Goal: Transaction & Acquisition: Purchase product/service

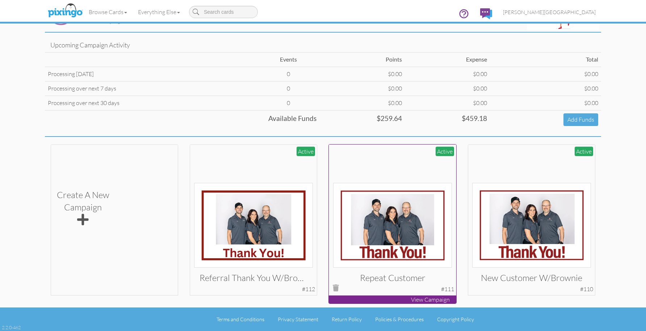
click at [406, 213] on img at bounding box center [392, 225] width 119 height 85
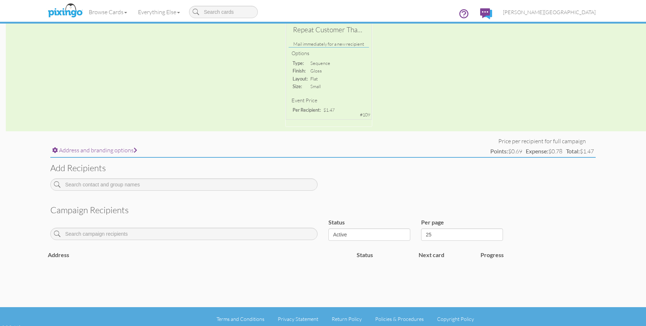
scroll to position [130, 0]
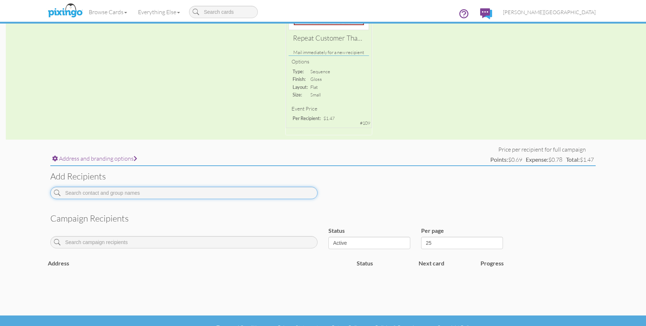
click at [149, 193] on input at bounding box center [183, 193] width 267 height 12
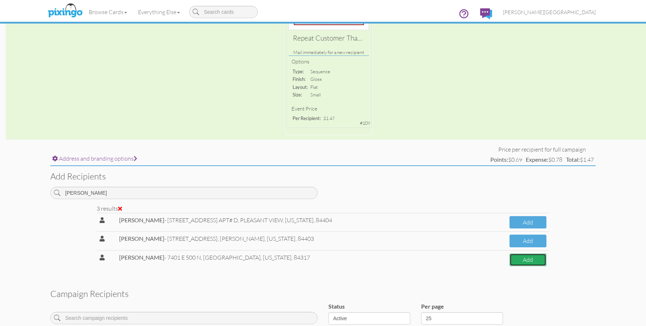
click at [522, 261] on button "Add" at bounding box center [528, 259] width 37 height 13
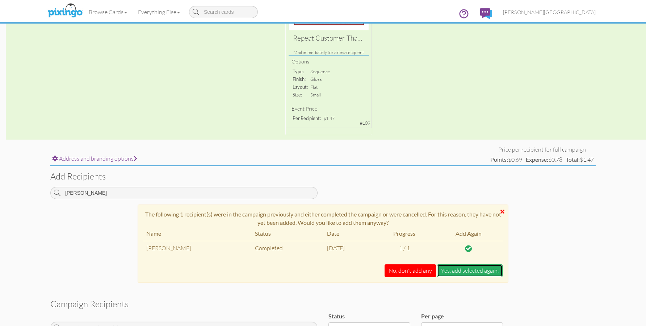
click at [469, 275] on button "Yes, add selected again." at bounding box center [470, 270] width 66 height 13
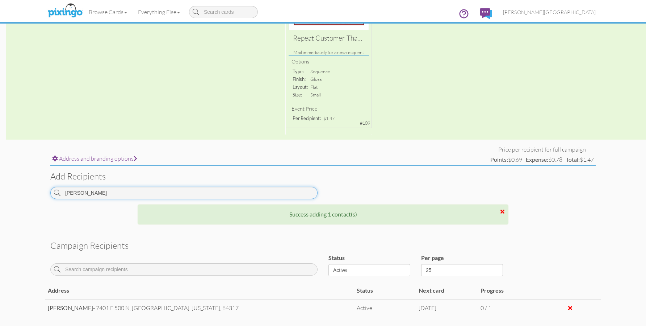
drag, startPoint x: 92, startPoint y: 196, endPoint x: 43, endPoint y: 194, distance: 48.9
click at [43, 194] on campaign-detail "Toggle navigation Visit Pixingo Mobile Browse Cards Business Accounting Automot…" at bounding box center [323, 126] width 646 height 513
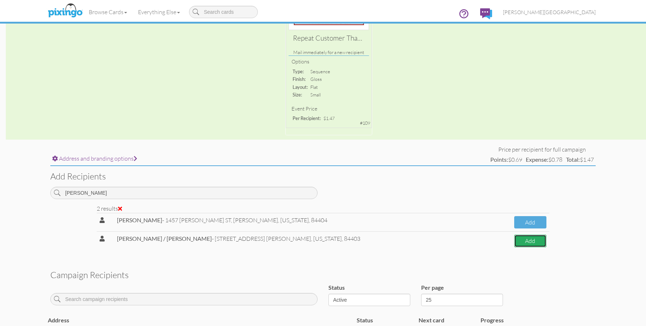
click at [524, 241] on button "Add" at bounding box center [531, 240] width 32 height 13
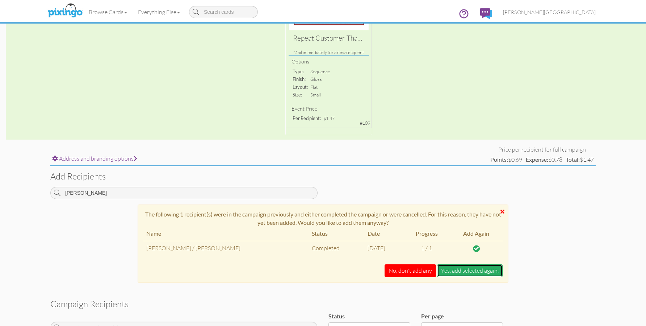
click at [450, 271] on button "Yes, add selected again." at bounding box center [470, 270] width 66 height 13
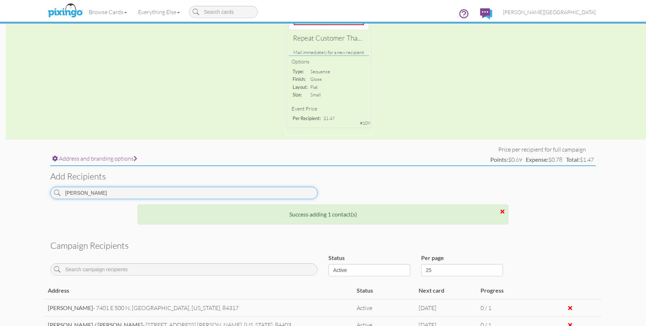
drag, startPoint x: 107, startPoint y: 195, endPoint x: 21, endPoint y: 197, distance: 85.9
click at [21, 197] on campaign-detail "Toggle navigation Visit Pixingo Mobile Browse Cards Business Accounting Automot…" at bounding box center [323, 135] width 646 height 531
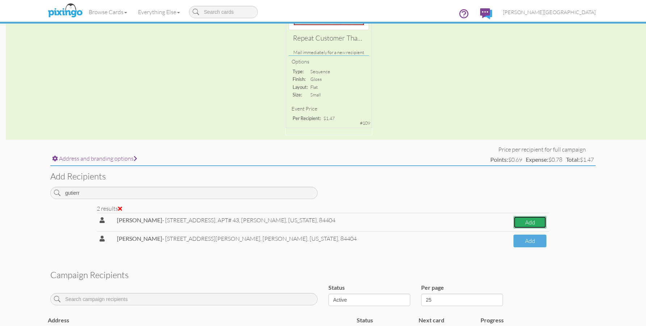
click at [527, 223] on button "Add" at bounding box center [530, 222] width 33 height 13
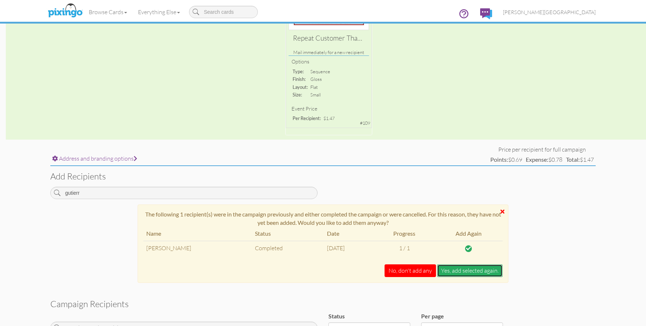
click at [462, 270] on button "Yes, add selected again." at bounding box center [470, 270] width 66 height 13
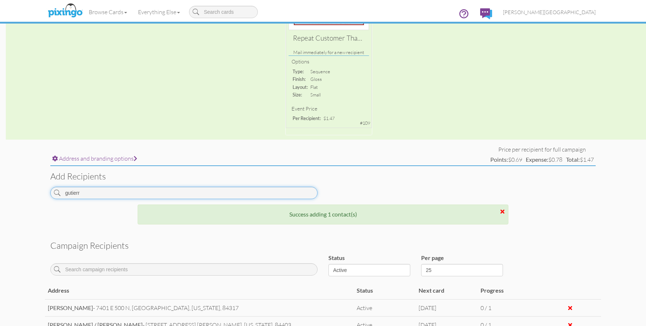
drag, startPoint x: 83, startPoint y: 194, endPoint x: 30, endPoint y: 193, distance: 53.3
click at [30, 193] on campaign-detail "Toggle navigation Visit Pixingo Mobile Browse Cards Business Accounting Automot…" at bounding box center [323, 144] width 646 height 548
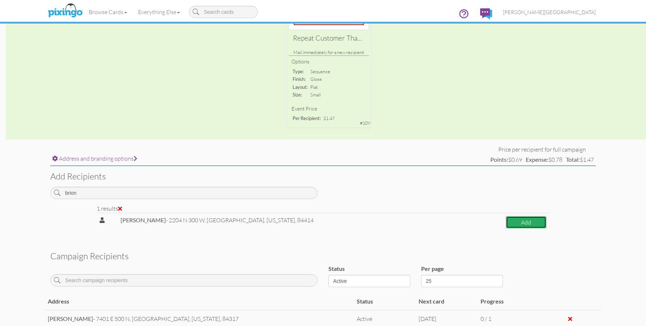
click at [506, 224] on button "Add" at bounding box center [526, 222] width 41 height 13
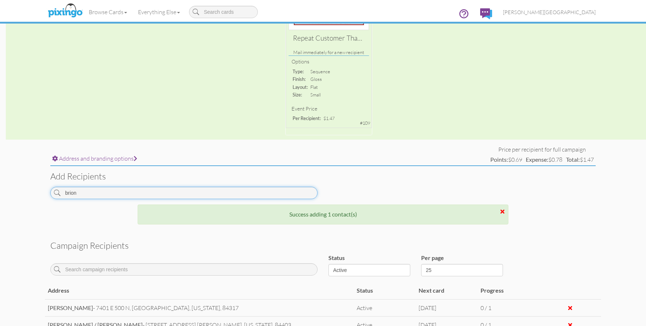
drag, startPoint x: 92, startPoint y: 197, endPoint x: 31, endPoint y: 196, distance: 61.2
click at [31, 196] on campaign-detail "Toggle navigation Visit Pixingo Mobile Browse Cards Business Accounting Automot…" at bounding box center [323, 152] width 646 height 565
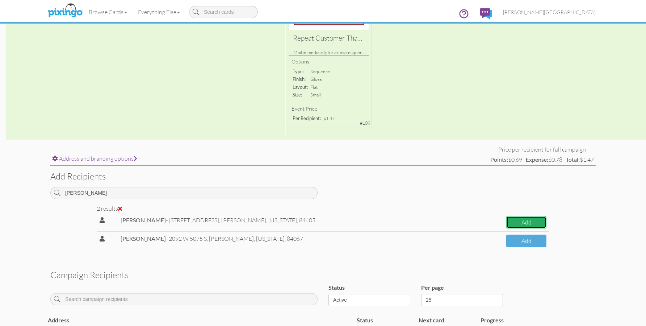
click at [531, 222] on button "Add" at bounding box center [527, 222] width 40 height 13
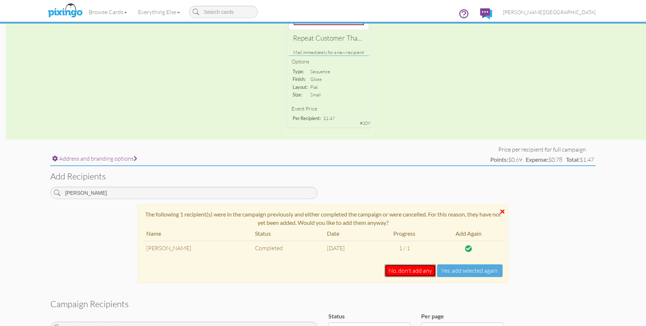
click at [415, 269] on button "No, don't add any" at bounding box center [410, 270] width 51 height 13
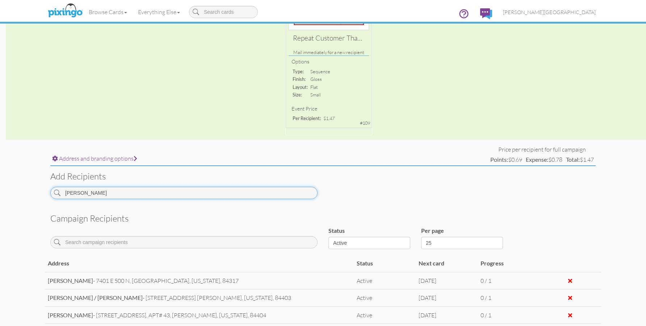
drag, startPoint x: 105, startPoint y: 192, endPoint x: 38, endPoint y: 192, distance: 67.0
click at [42, 192] on campaign-detail "Toggle navigation Visit Pixingo Mobile Browse Cards Business Accounting Automot…" at bounding box center [323, 139] width 646 height 538
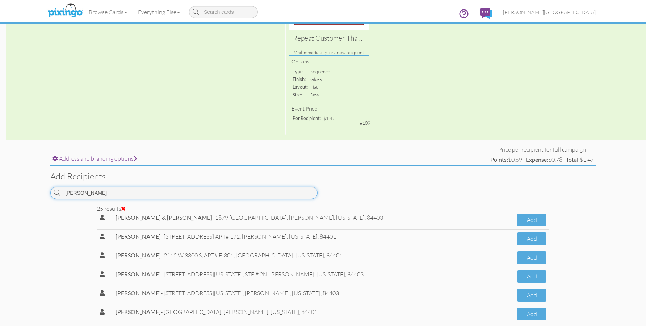
scroll to position [254, 0]
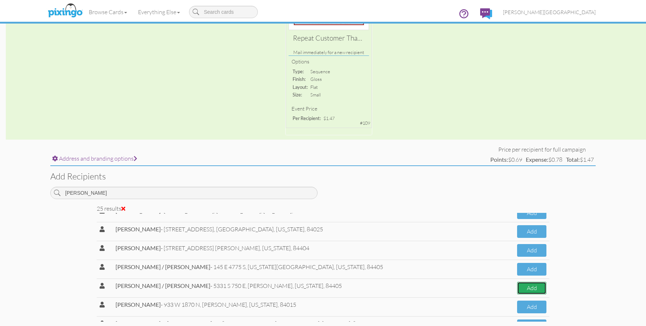
click at [525, 287] on button "Add" at bounding box center [531, 288] width 29 height 13
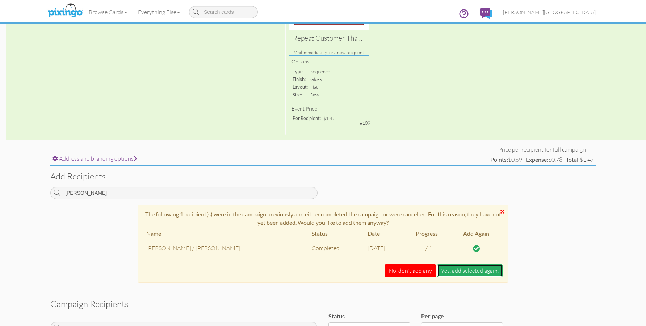
click at [461, 268] on button "Yes, add selected again." at bounding box center [470, 270] width 66 height 13
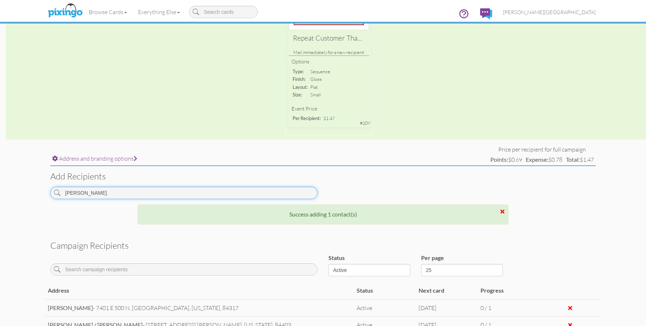
drag, startPoint x: 93, startPoint y: 197, endPoint x: 0, endPoint y: 195, distance: 92.8
click at [0, 195] on campaign-detail "Toggle navigation Visit Pixingo Mobile Browse Cards Business Accounting Automot…" at bounding box center [323, 161] width 646 height 582
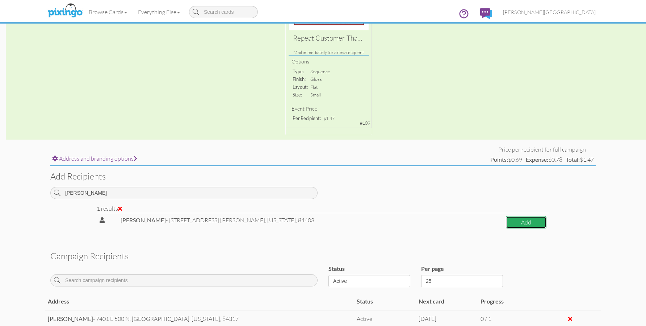
click at [509, 223] on button "Add" at bounding box center [526, 222] width 41 height 13
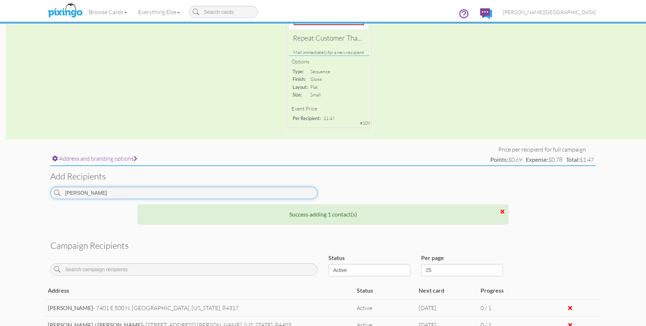
drag, startPoint x: 106, startPoint y: 195, endPoint x: -10, endPoint y: 191, distance: 116.0
click at [0, 191] on html "Toggle navigation Visit Pixingo Mobile Browse Cards Business Accounting Automot…" at bounding box center [323, 33] width 646 height 326
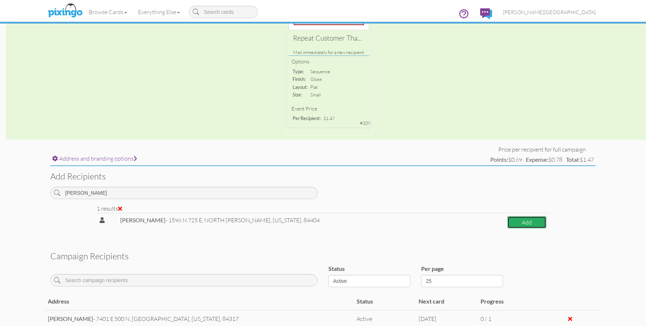
click at [518, 220] on button "Add" at bounding box center [527, 222] width 39 height 13
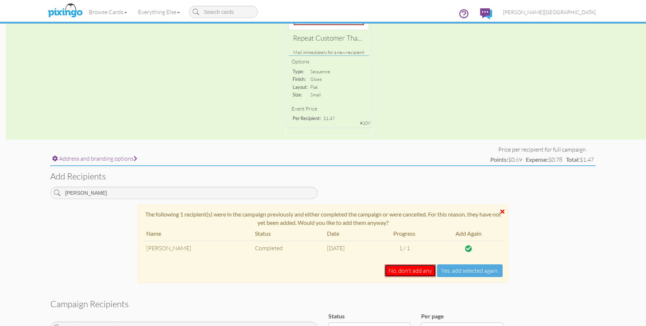
click at [417, 271] on button "No, don't add any" at bounding box center [410, 270] width 51 height 13
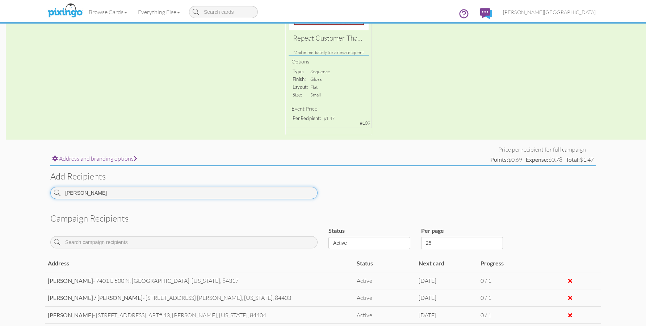
drag, startPoint x: 103, startPoint y: 190, endPoint x: 32, endPoint y: 192, distance: 71.1
click at [32, 192] on campaign-detail "Toggle navigation Visit Pixingo Mobile Browse Cards Business Accounting Automot…" at bounding box center [323, 156] width 646 height 573
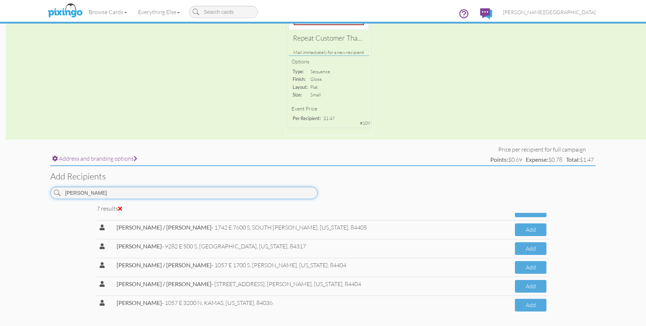
scroll to position [0, 0]
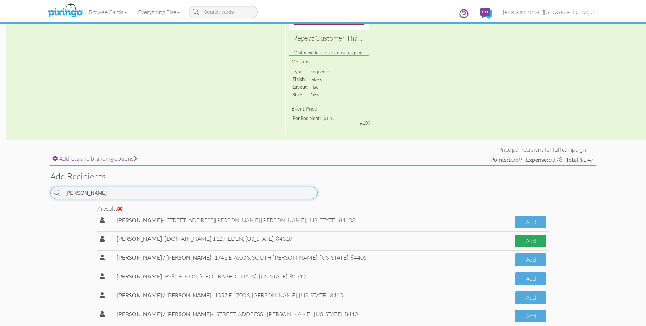
type input "[PERSON_NAME]"
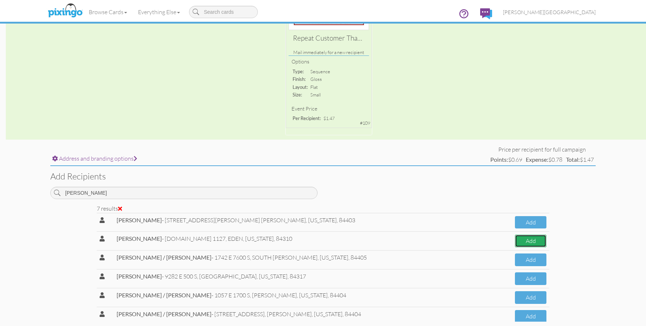
click at [530, 243] on button "Add" at bounding box center [531, 240] width 32 height 13
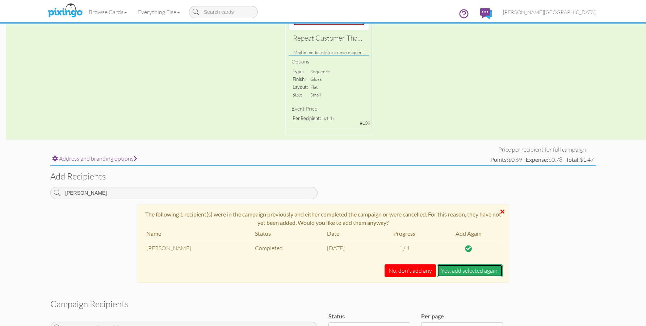
click at [459, 273] on button "Yes, add selected again." at bounding box center [470, 270] width 66 height 13
